Goal: Information Seeking & Learning: Learn about a topic

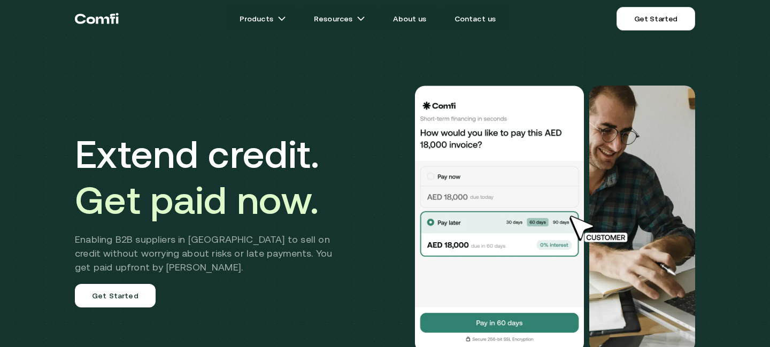
click at [202, 189] on span "Get paid now." at bounding box center [197, 200] width 244 height 44
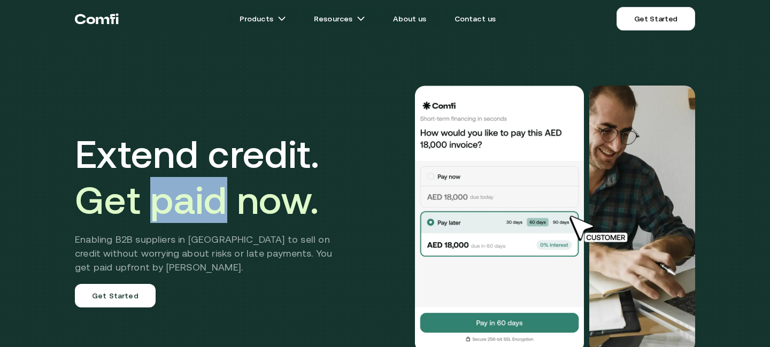
click at [202, 189] on span "Get paid now." at bounding box center [197, 200] width 244 height 44
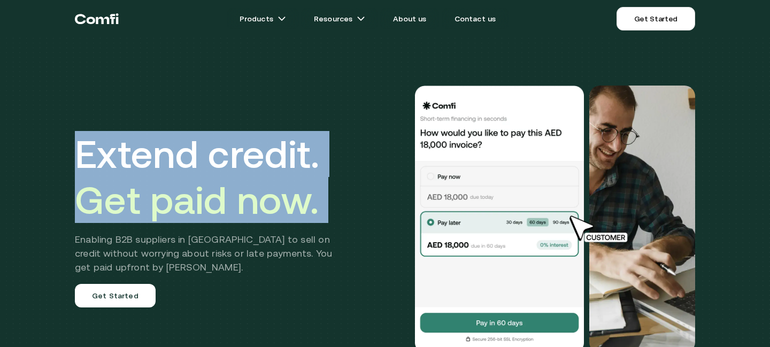
click at [207, 187] on span "Get paid now." at bounding box center [197, 200] width 244 height 44
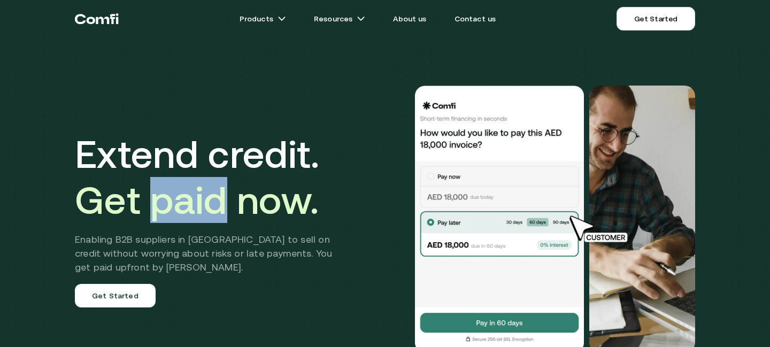
click at [207, 187] on span "Get paid now." at bounding box center [197, 200] width 244 height 44
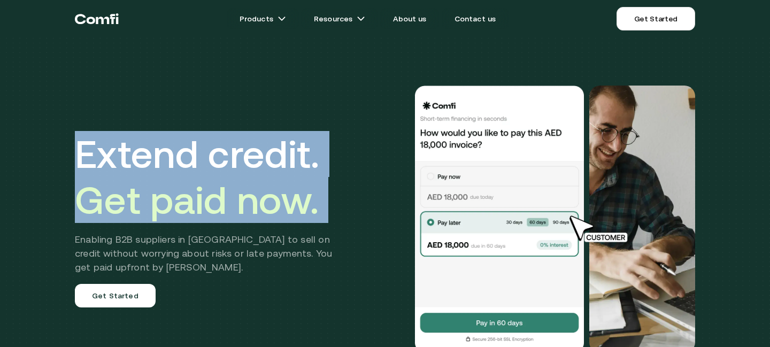
click at [207, 187] on span "Get paid now." at bounding box center [197, 200] width 244 height 44
click at [410, 22] on link "About us" at bounding box center [409, 18] width 59 height 21
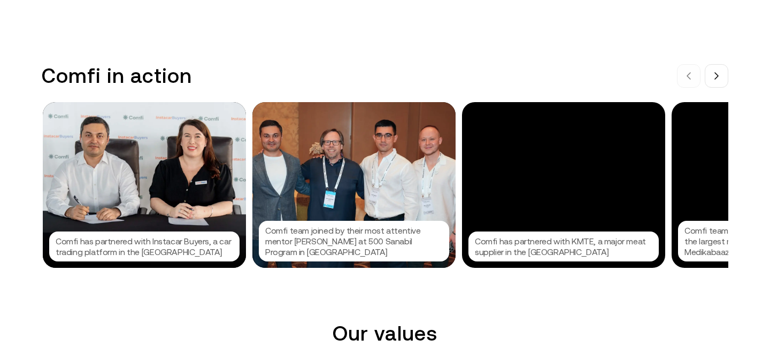
scroll to position [1070, 0]
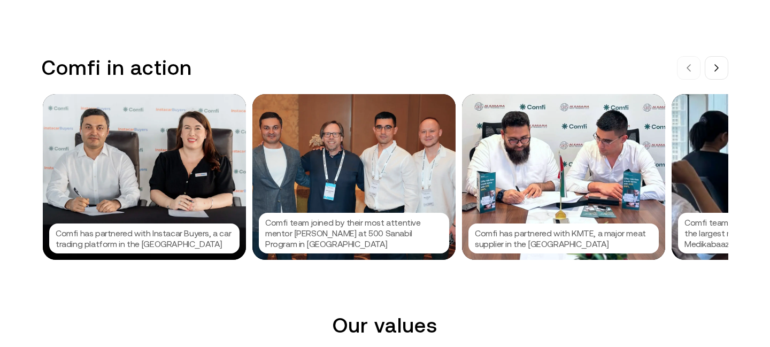
click at [355, 235] on p "Comfi team joined by their most attentive mentor [PERSON_NAME] at 500 Sanabil P…" at bounding box center [353, 233] width 177 height 32
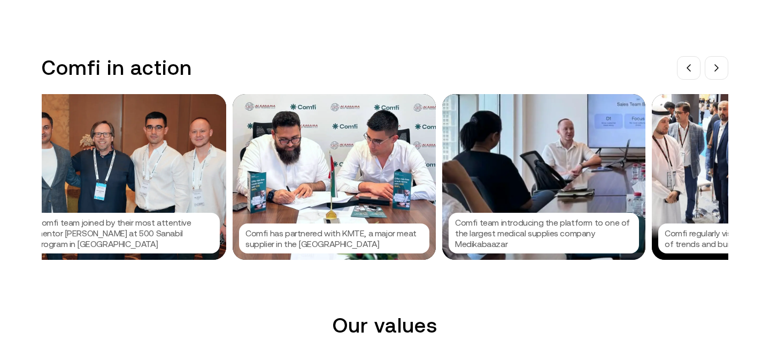
click at [355, 235] on div at bounding box center [385, 173] width 770 height 347
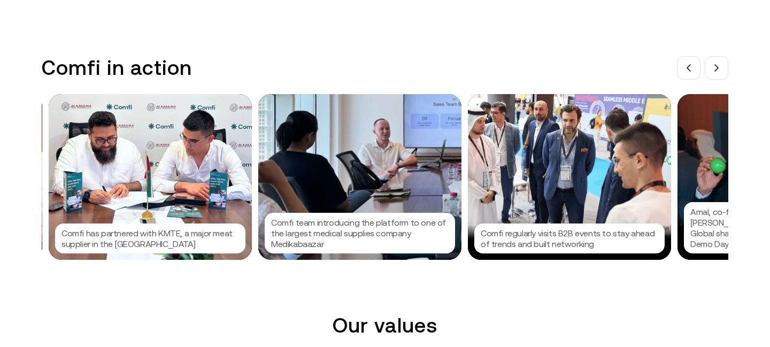
scroll to position [0, 419]
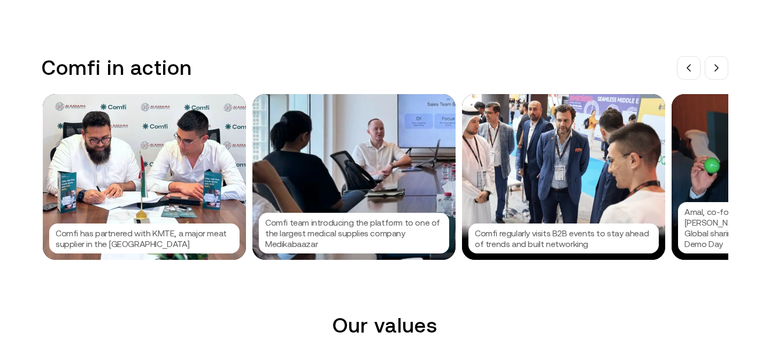
click at [588, 236] on p "Comfi regularly visits B2B events to stay ahead of trends and built networking" at bounding box center [563, 238] width 177 height 21
click at [588, 236] on div at bounding box center [385, 173] width 770 height 347
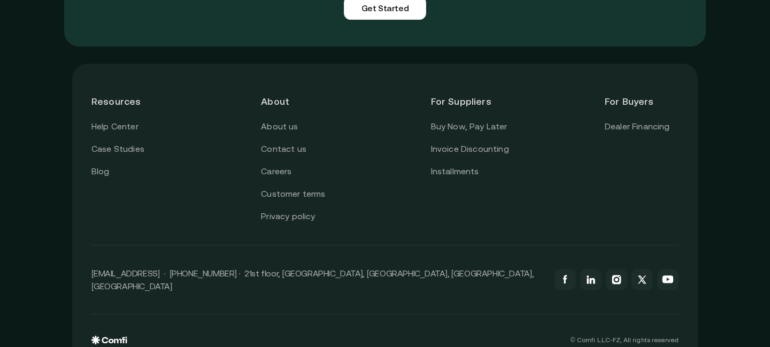
scroll to position [2636, 0]
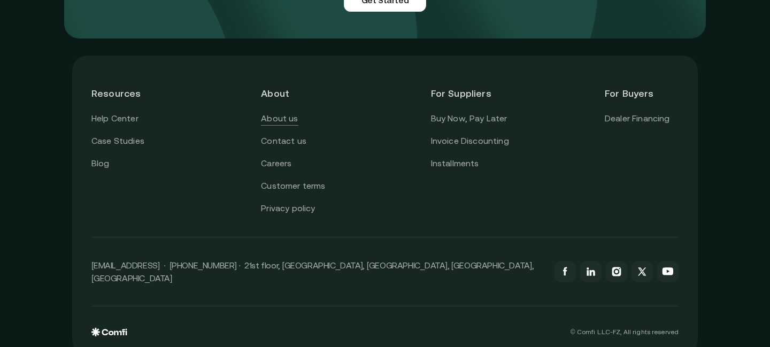
click at [284, 126] on link "About us" at bounding box center [279, 119] width 37 height 14
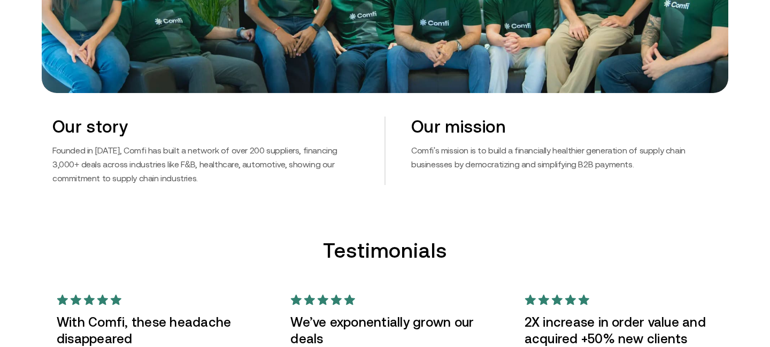
scroll to position [681, 0]
